Goal: Transaction & Acquisition: Purchase product/service

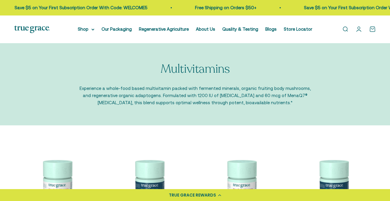
scroll to position [89, 0]
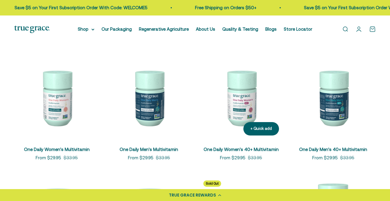
click at [239, 119] on img at bounding box center [241, 97] width 85 height 85
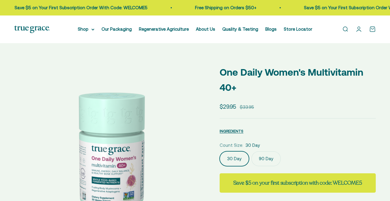
scroll to position [178, 0]
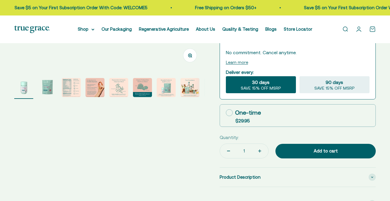
click at [78, 90] on img "Go to item 3" at bounding box center [71, 87] width 19 height 19
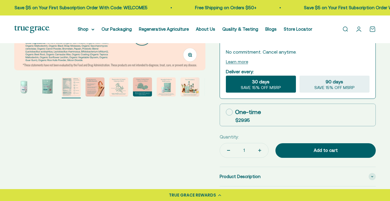
scroll to position [0, 0]
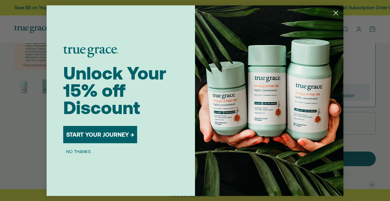
select select "3"
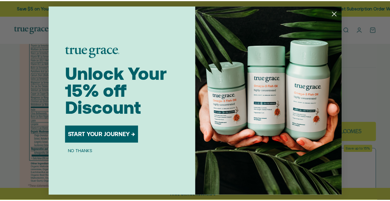
scroll to position [0, 395]
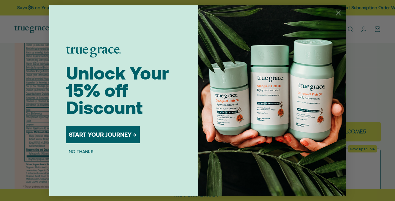
click at [91, 135] on button "START YOUR JOURNEY →" at bounding box center [103, 134] width 74 height 17
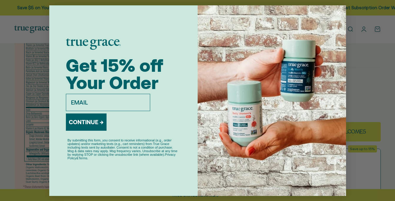
click at [81, 102] on input "email" at bounding box center [108, 102] width 84 height 17
type input "[EMAIL_ADDRESS][PERSON_NAME][DOMAIN_NAME]"
click at [94, 124] on button "CONTINUE →" at bounding box center [86, 121] width 41 height 17
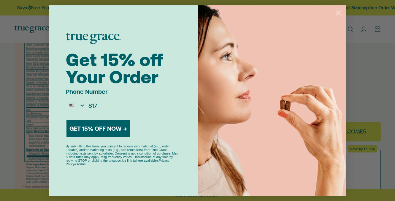
type input "[PHONE_NUMBER]"
click at [102, 128] on button "GET 15% OFF NOW →" at bounding box center [99, 128] width 64 height 17
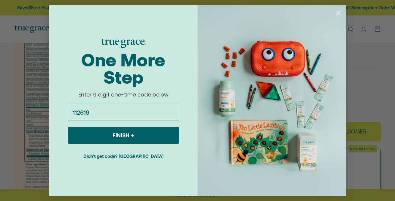
type input "112619"
click at [100, 134] on button "FINISH →" at bounding box center [124, 135] width 112 height 17
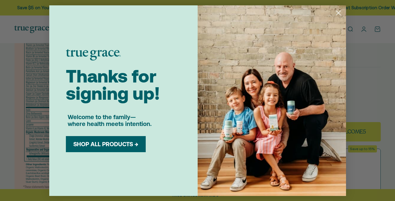
click at [109, 146] on button "SHOP ALL PRODUCTS →" at bounding box center [105, 143] width 71 height 7
click at [339, 12] on circle "Close dialog" at bounding box center [339, 13] width 10 height 10
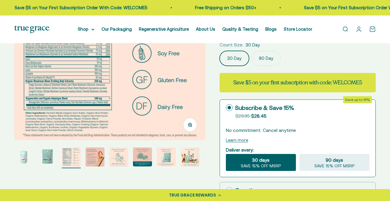
scroll to position [119, 0]
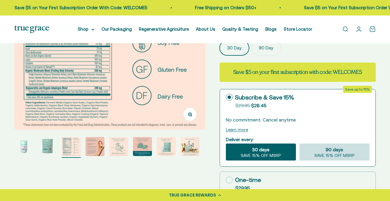
click at [328, 148] on span "90 days" at bounding box center [335, 149] width 18 height 7
click at [300, 143] on input "90 days SAVE 15% OFF MSRP" at bounding box center [299, 143] width 0 height 0
radio input "true"
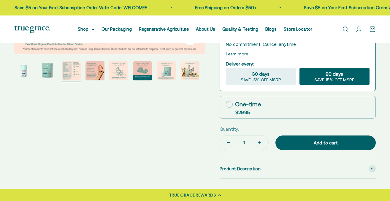
scroll to position [208, 0]
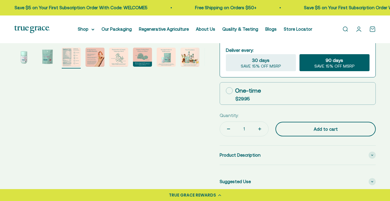
click at [303, 128] on div "Add to cart" at bounding box center [326, 128] width 77 height 7
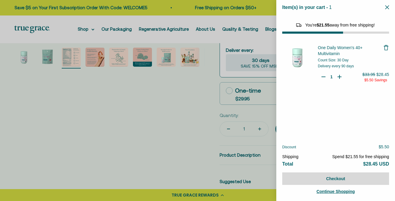
select select "46108681896150"
select select "44878154563798"
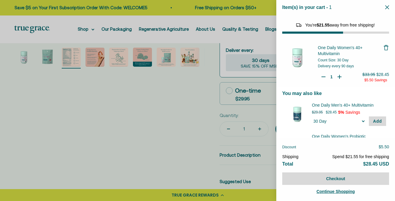
click at [389, 8] on icon "Close" at bounding box center [388, 7] width 4 height 4
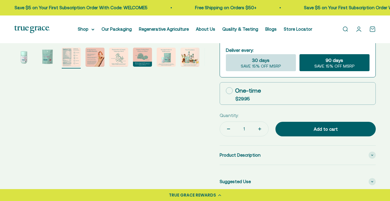
click at [266, 64] on span "SAVE 15% OFF MSRP" at bounding box center [261, 66] width 40 height 5
click at [226, 54] on input "30 days SAVE 15% OFF MSRP" at bounding box center [226, 54] width 0 height 0
radio input "true"
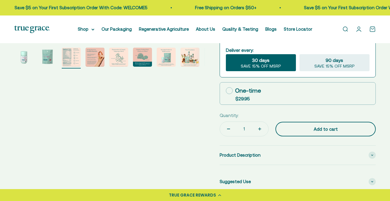
click at [314, 125] on div "Add to cart" at bounding box center [326, 128] width 77 height 7
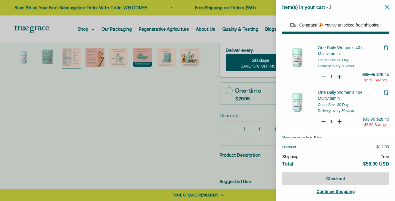
type input "0"
click at [321, 76] on icon "Your Cart" at bounding box center [324, 77] width 6 height 6
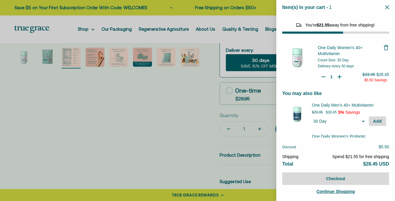
click at [385, 6] on div "Item(s) in your cart - 1 items 1" at bounding box center [336, 7] width 119 height 15
click at [386, 6] on icon "Close" at bounding box center [388, 7] width 4 height 4
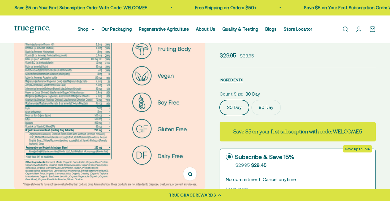
scroll to position [0, 0]
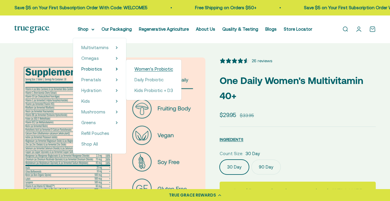
click at [149, 70] on span "Women's Probiotic" at bounding box center [154, 68] width 39 height 5
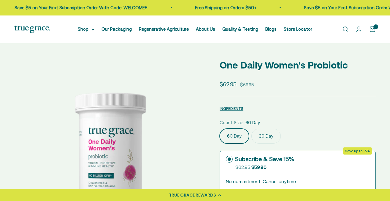
scroll to position [30, 0]
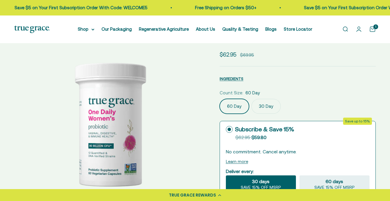
select select "3"
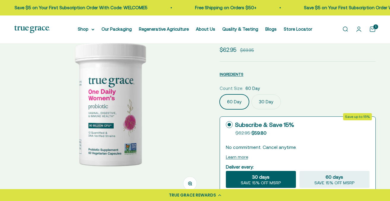
scroll to position [0, 0]
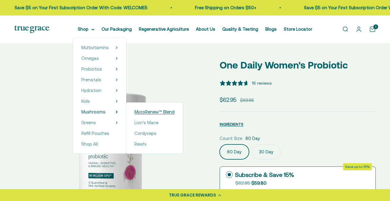
click at [151, 111] on span "MycoRenew™ Blend" at bounding box center [155, 111] width 40 height 5
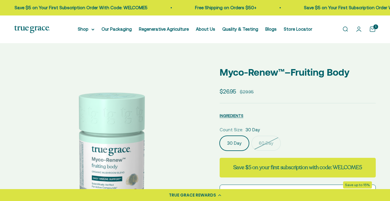
scroll to position [119, 0]
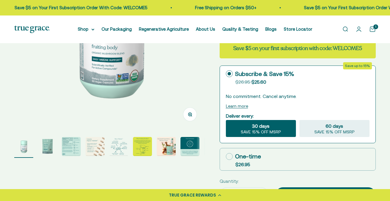
select select "3"
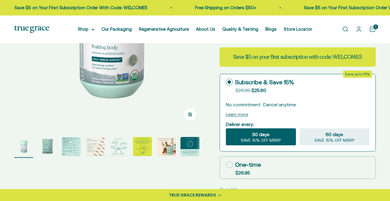
scroll to position [0, 0]
click at [65, 146] on img "Go to item 3" at bounding box center [71, 146] width 19 height 19
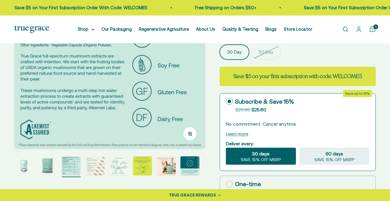
scroll to position [89, 0]
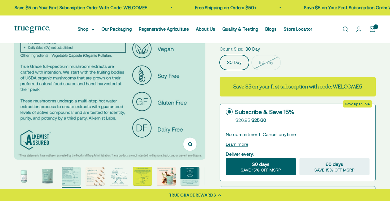
click at [264, 165] on span "30 days" at bounding box center [261, 163] width 18 height 7
click at [226, 158] on input "30 days SAVE 15% OFF MSRP" at bounding box center [226, 157] width 0 height 0
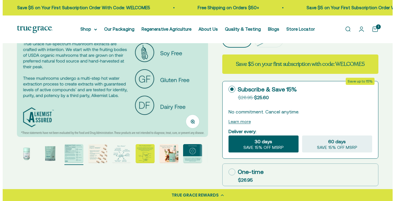
scroll to position [149, 0]
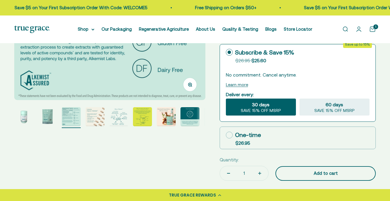
click at [326, 169] on div "Add to cart" at bounding box center [326, 172] width 77 height 7
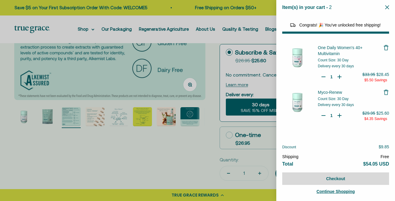
select select "46108681896150"
select select "44878154563798"
